Goal: Task Accomplishment & Management: Complete application form

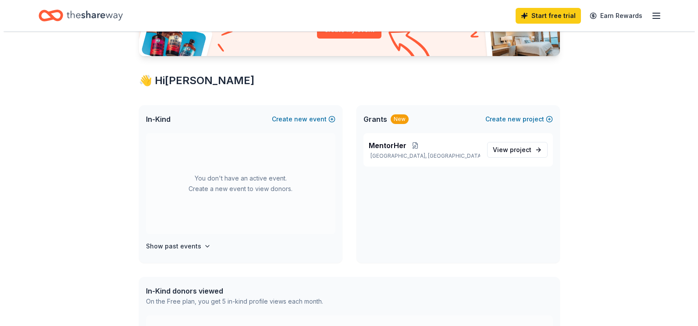
scroll to position [121, 0]
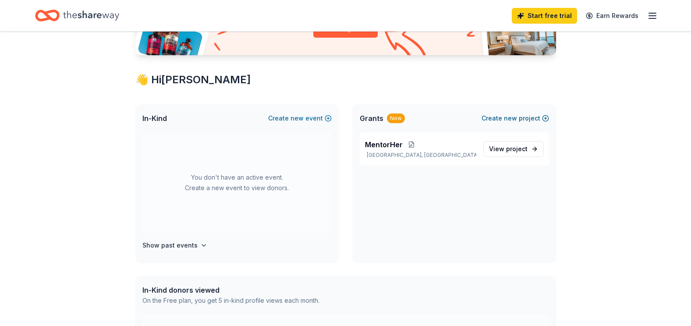
click at [523, 117] on button "Create new project" at bounding box center [515, 118] width 67 height 11
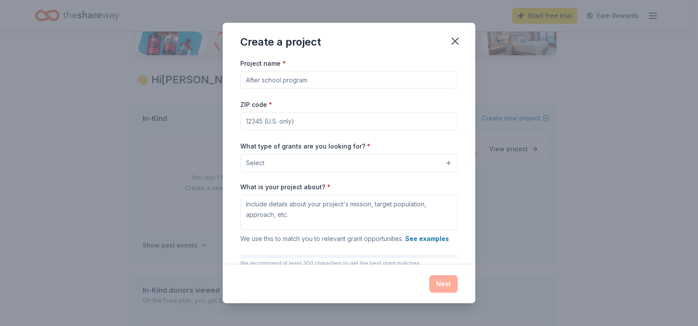
click at [323, 83] on input "Project name *" at bounding box center [348, 80] width 217 height 18
type input "Believe in YourElf Holiday Extravaganza"
click at [303, 118] on input "ZIP code *" at bounding box center [348, 122] width 217 height 18
type input "85281"
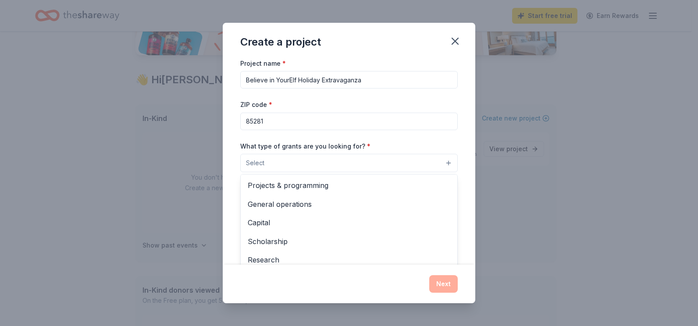
click at [249, 160] on span "Select" at bounding box center [255, 163] width 18 height 11
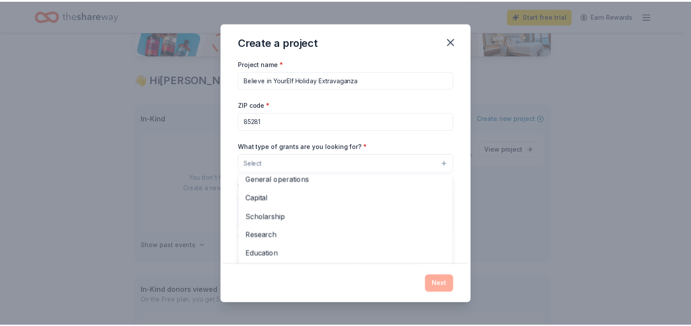
scroll to position [25, 0]
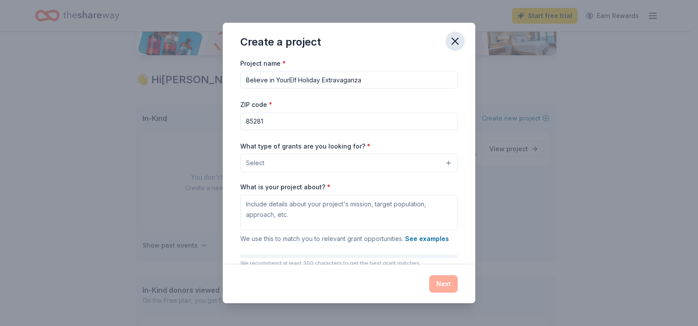
click at [446, 42] on button "button" at bounding box center [454, 41] width 19 height 19
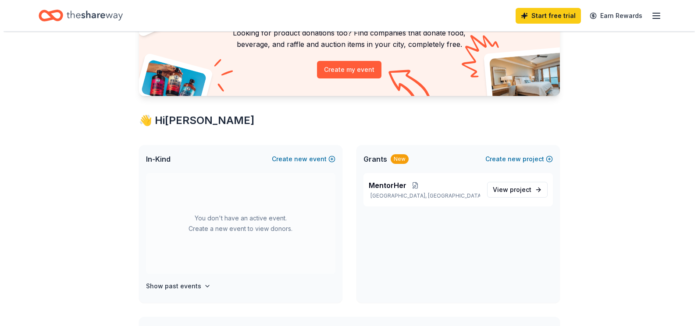
scroll to position [76, 0]
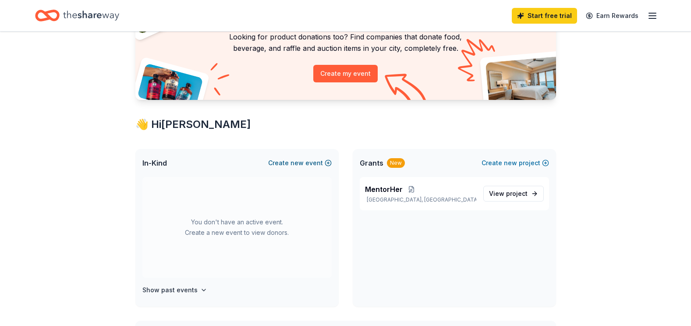
click at [303, 164] on span "new" at bounding box center [297, 163] width 13 height 11
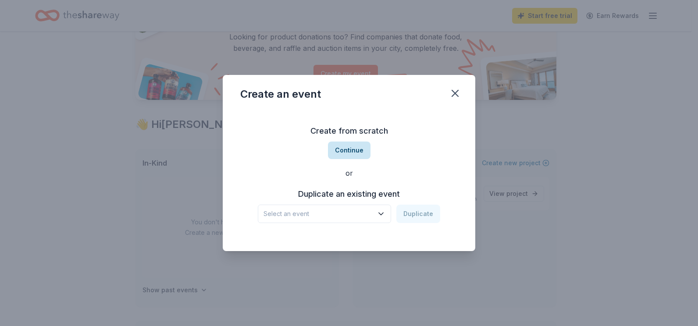
click at [357, 148] on button "Continue" at bounding box center [349, 151] width 43 height 18
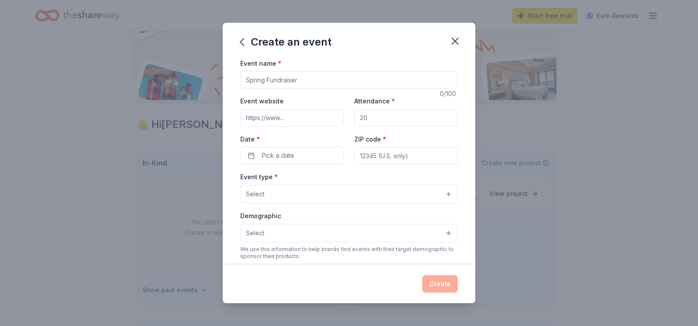
click at [316, 82] on input "Event name *" at bounding box center [348, 80] width 217 height 18
type input "Believe in YourElf Holiday Extravaganza"
click at [178, 87] on div "Create an event Event name * Believe in YourElf Holiday Extravaganza 39 /100 Ev…" at bounding box center [349, 163] width 698 height 326
click at [262, 119] on input "Event website" at bounding box center [291, 118] width 103 height 18
click at [391, 119] on input "Attendance *" at bounding box center [405, 118] width 103 height 18
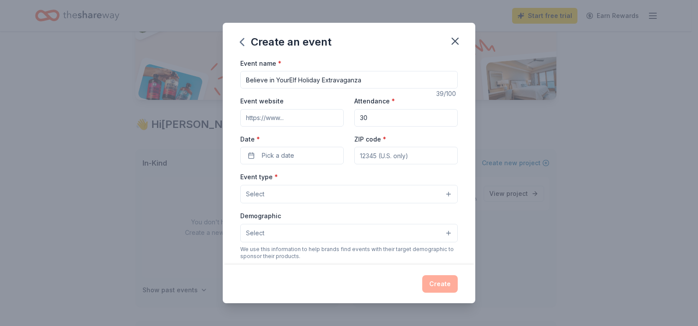
type input "30"
click at [295, 115] on input "Event website" at bounding box center [291, 118] width 103 height 18
type input "[DOMAIN_NAME]"
click at [293, 156] on span "Pick a date" at bounding box center [278, 155] width 32 height 11
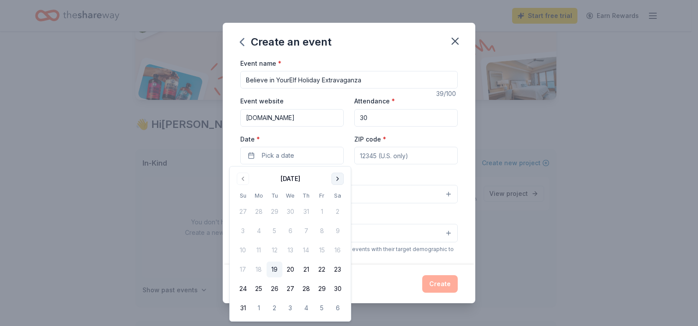
click at [339, 176] on button "Go to next month" at bounding box center [337, 179] width 12 height 12
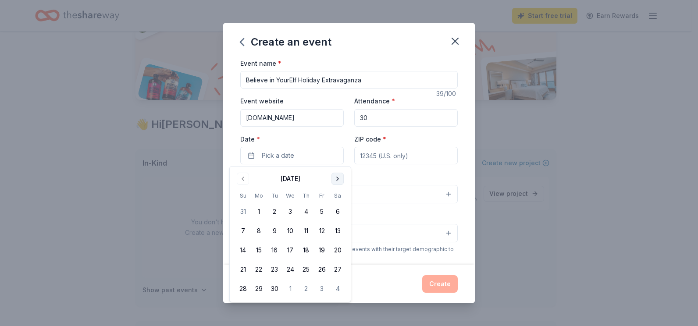
click at [339, 176] on button "Go to next month" at bounding box center [337, 179] width 12 height 12
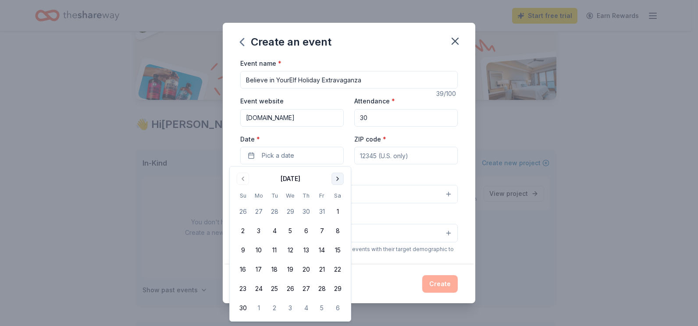
click at [339, 176] on button "Go to next month" at bounding box center [337, 179] width 12 height 12
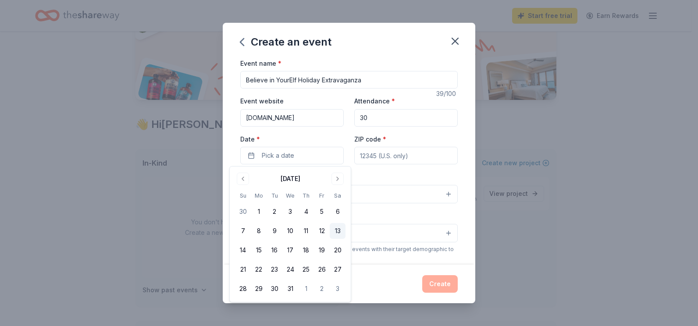
click at [339, 233] on button "13" at bounding box center [338, 231] width 16 height 16
click at [379, 151] on input "ZIP code *" at bounding box center [405, 156] width 103 height 18
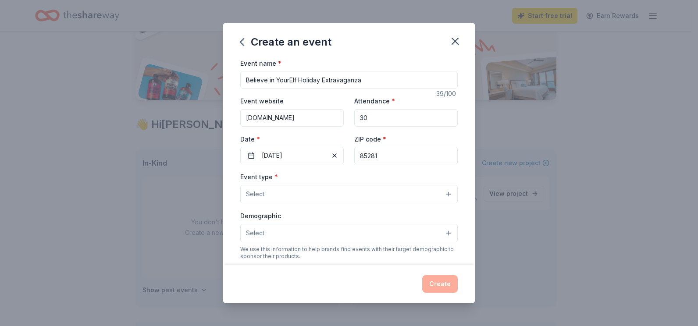
type input "85281"
click at [272, 189] on button "Select" at bounding box center [348, 194] width 217 height 18
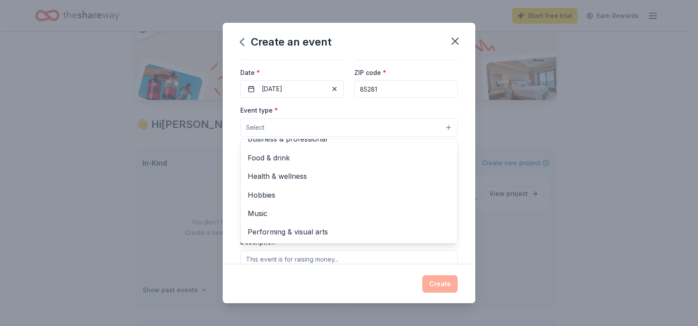
scroll to position [0, 0]
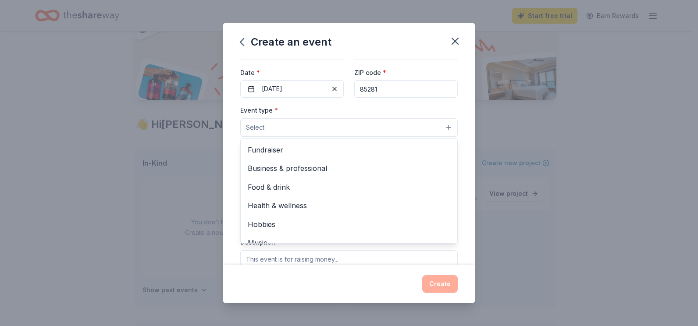
click at [277, 153] on span "Fundraiser" at bounding box center [349, 149] width 202 height 11
click at [286, 129] on icon "button" at bounding box center [284, 127] width 7 height 7
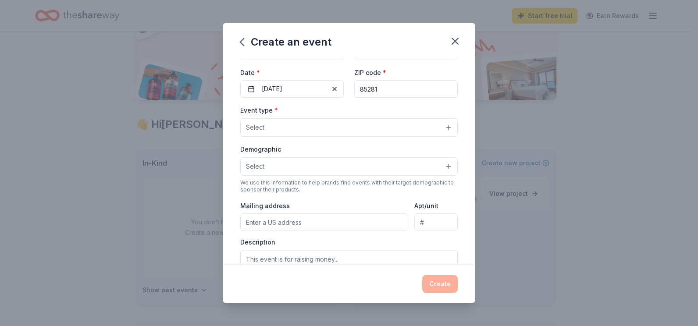
click at [409, 130] on button "Select" at bounding box center [348, 127] width 217 height 18
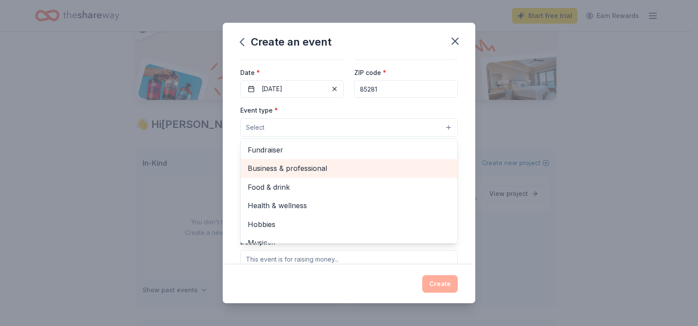
click at [351, 167] on span "Business & professional" at bounding box center [349, 168] width 202 height 11
click at [290, 171] on span "Food & drink" at bounding box center [349, 168] width 202 height 11
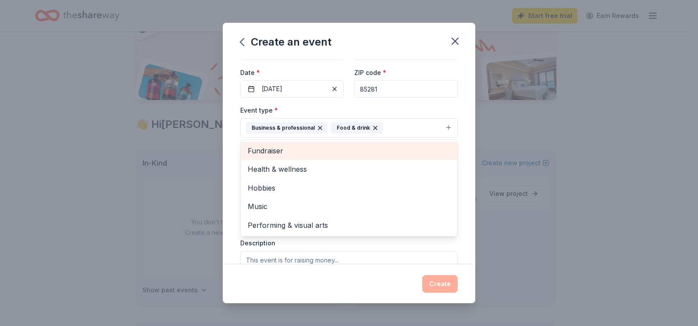
click at [285, 147] on span "Fundraiser" at bounding box center [349, 150] width 202 height 11
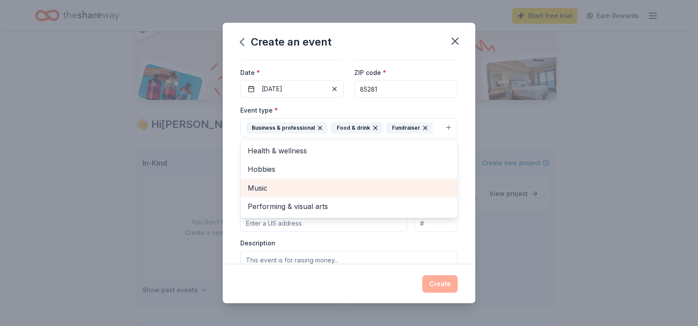
click at [270, 188] on span "Music" at bounding box center [349, 187] width 202 height 11
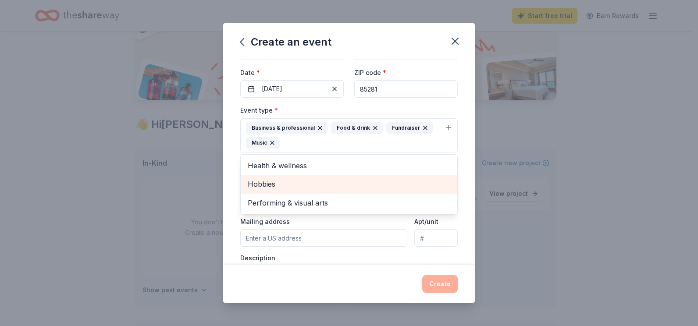
click at [308, 189] on span "Hobbies" at bounding box center [349, 183] width 202 height 11
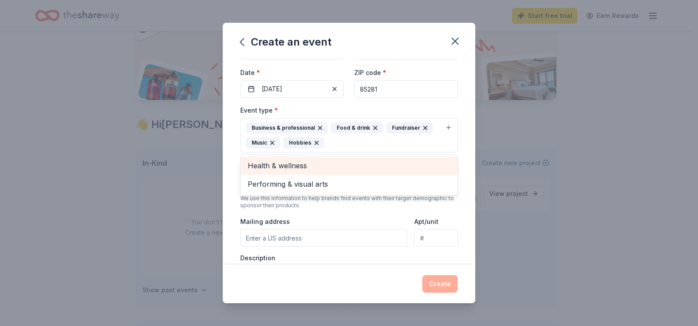
click at [450, 162] on div "Health & wellness" at bounding box center [349, 165] width 217 height 18
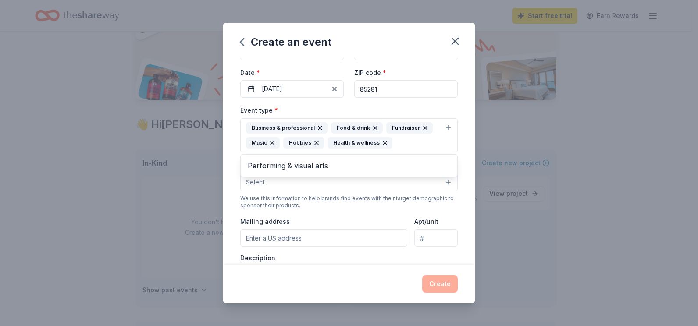
click at [463, 162] on div "Event name * Believe in YourElf Holiday Extravaganza 39 /100 Event website [DOM…" at bounding box center [349, 161] width 252 height 207
click at [440, 183] on button "Select" at bounding box center [348, 182] width 217 height 18
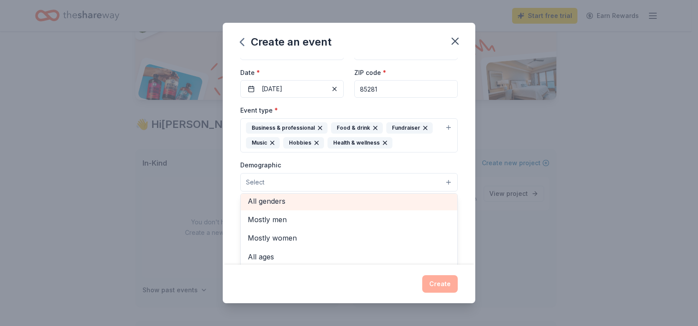
scroll to position [2, 0]
click at [305, 205] on span "All genders" at bounding box center [349, 202] width 202 height 11
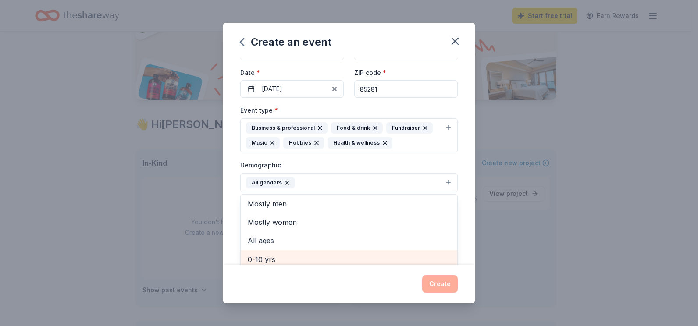
scroll to position [71, 0]
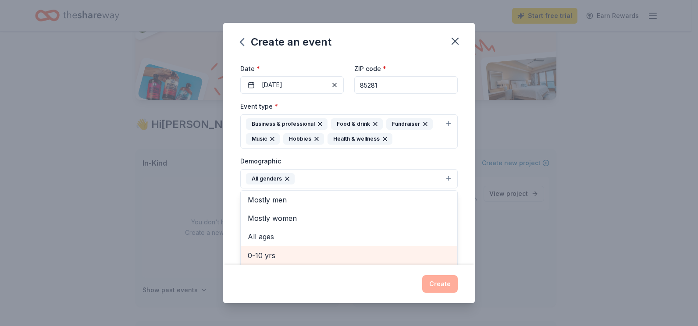
click at [265, 259] on span "0-10 yrs" at bounding box center [349, 255] width 202 height 11
click at [278, 253] on span "10-20 yrs" at bounding box center [349, 255] width 202 height 11
click at [278, 253] on span "20-30 yrs" at bounding box center [349, 255] width 202 height 11
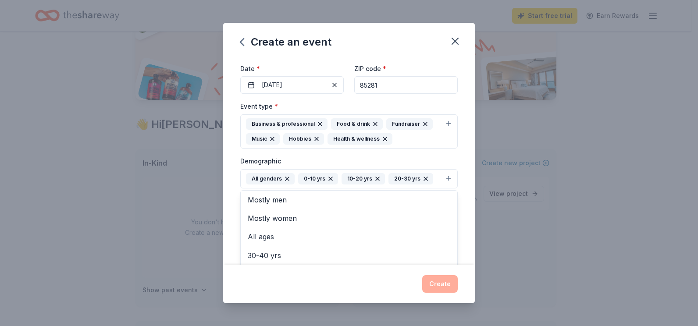
click at [385, 156] on div "Demographic All genders 0-10 yrs 10-20 yrs 20-30 yrs Mostly men Mostly women Al…" at bounding box center [348, 172] width 217 height 33
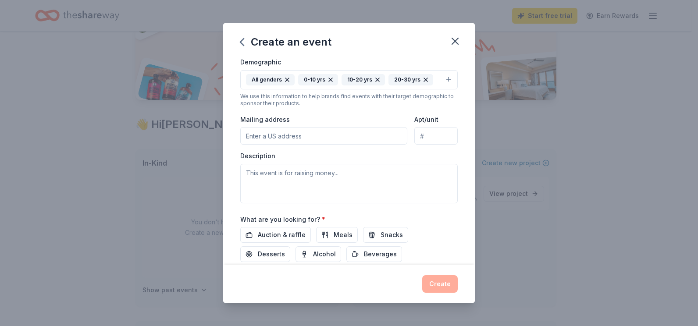
scroll to position [171, 0]
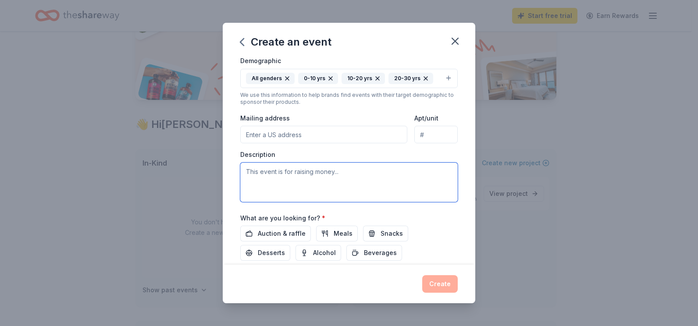
click at [291, 175] on textarea at bounding box center [348, 182] width 217 height 39
paste textarea "Each holiday season, 7th Dream Helping Hearts brings warmth, joy, and hope to y…"
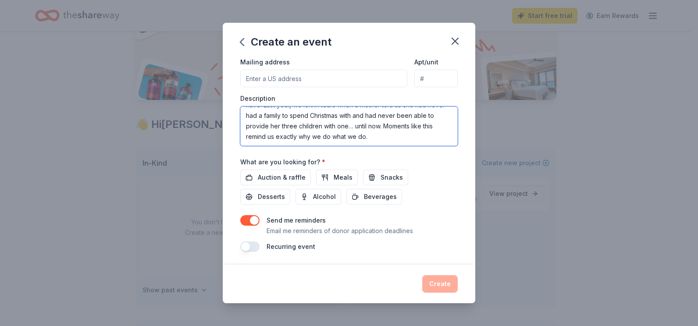
scroll to position [228, 0]
type textarea "Each holiday season, 7th Dream Helping Hearts brings warmth, joy, and hope to y…"
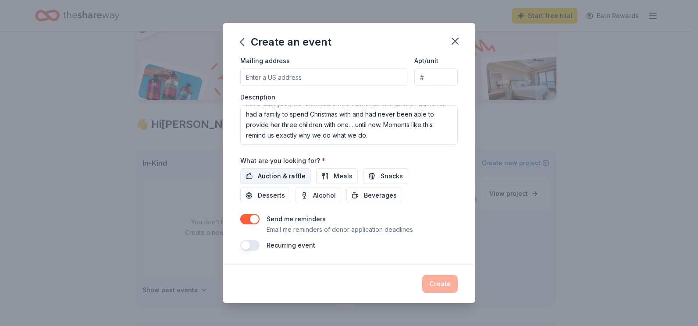
click at [288, 179] on span "Auction & raffle" at bounding box center [282, 176] width 48 height 11
click at [340, 179] on span "Meals" at bounding box center [343, 176] width 19 height 11
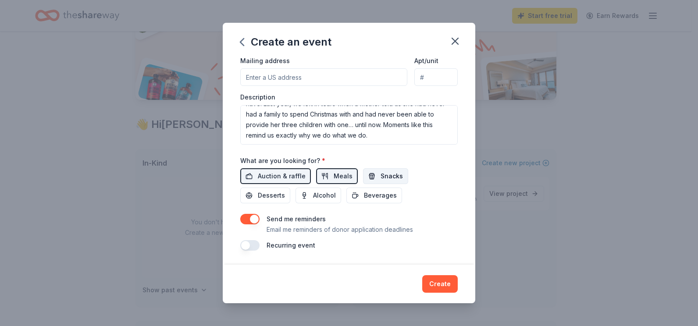
click at [391, 176] on span "Snacks" at bounding box center [391, 176] width 22 height 11
click at [276, 199] on span "Desserts" at bounding box center [271, 195] width 27 height 11
click at [382, 197] on span "Beverages" at bounding box center [380, 195] width 33 height 11
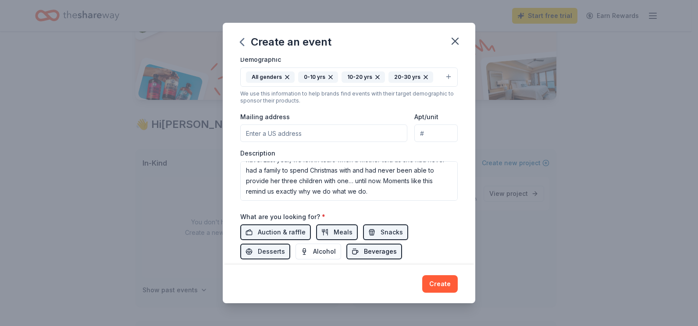
scroll to position [172, 0]
click at [331, 136] on input "Mailing address" at bounding box center [323, 134] width 167 height 18
type input "[STREET_ADDRESS]"
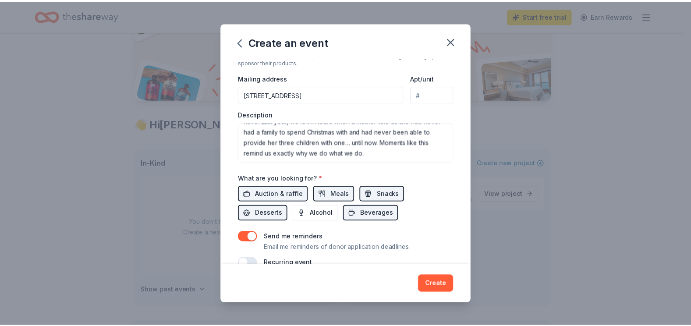
scroll to position [228, 0]
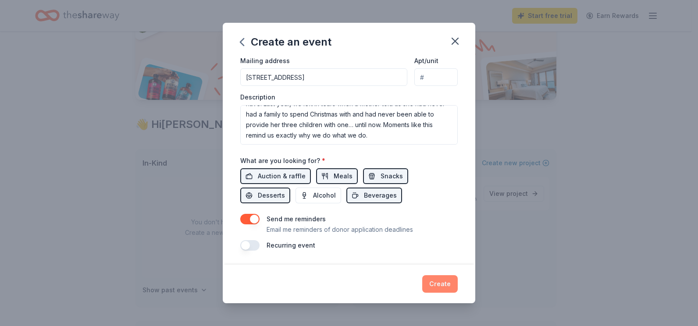
click at [438, 286] on button "Create" at bounding box center [440, 284] width 36 height 18
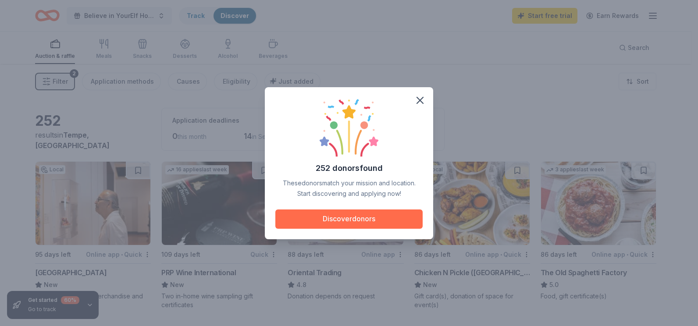
click at [362, 221] on button "Discover donors" at bounding box center [348, 219] width 147 height 19
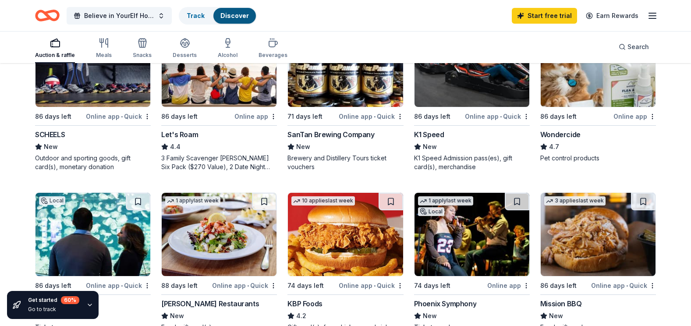
scroll to position [469, 0]
